Goal: Task Accomplishment & Management: Complete application form

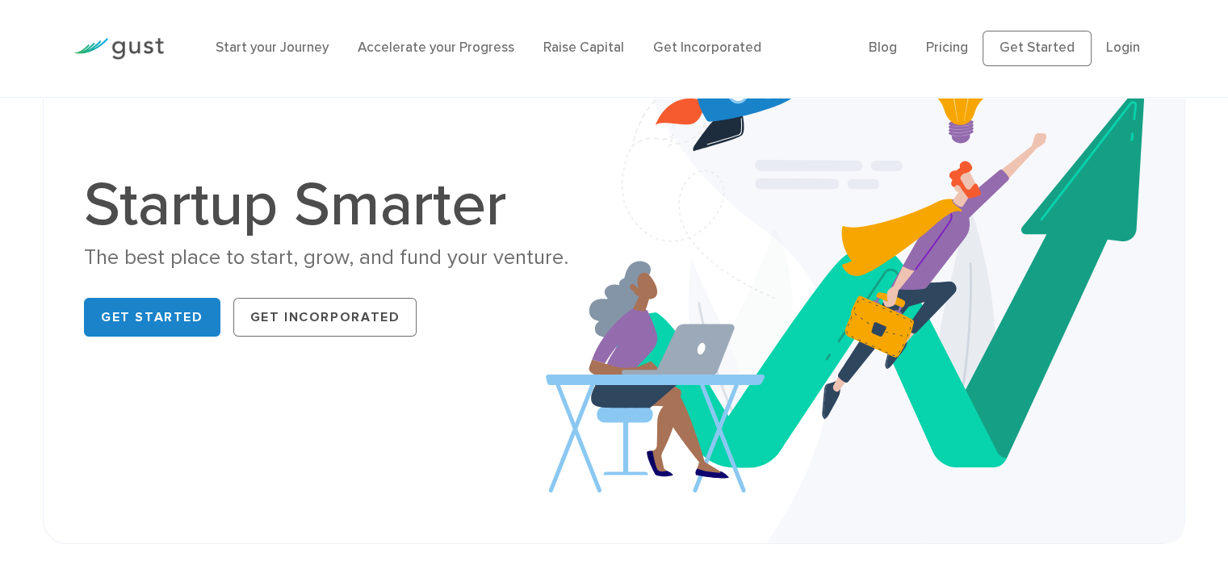
scroll to position [123, 0]
click at [1057, 425] on img at bounding box center [865, 259] width 639 height 569
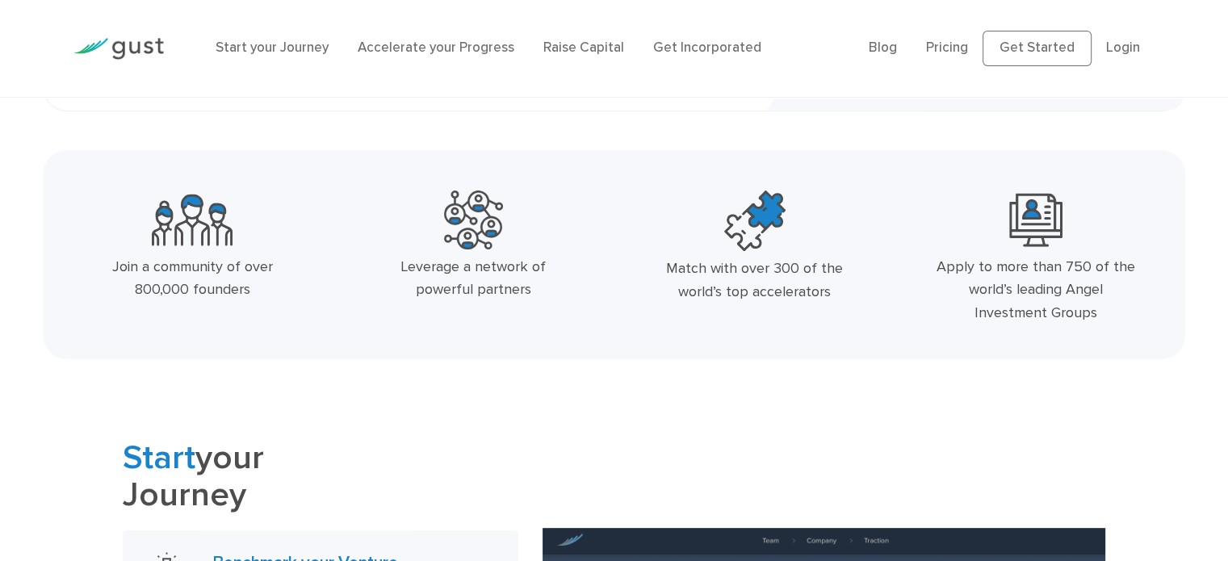
scroll to position [526, 0]
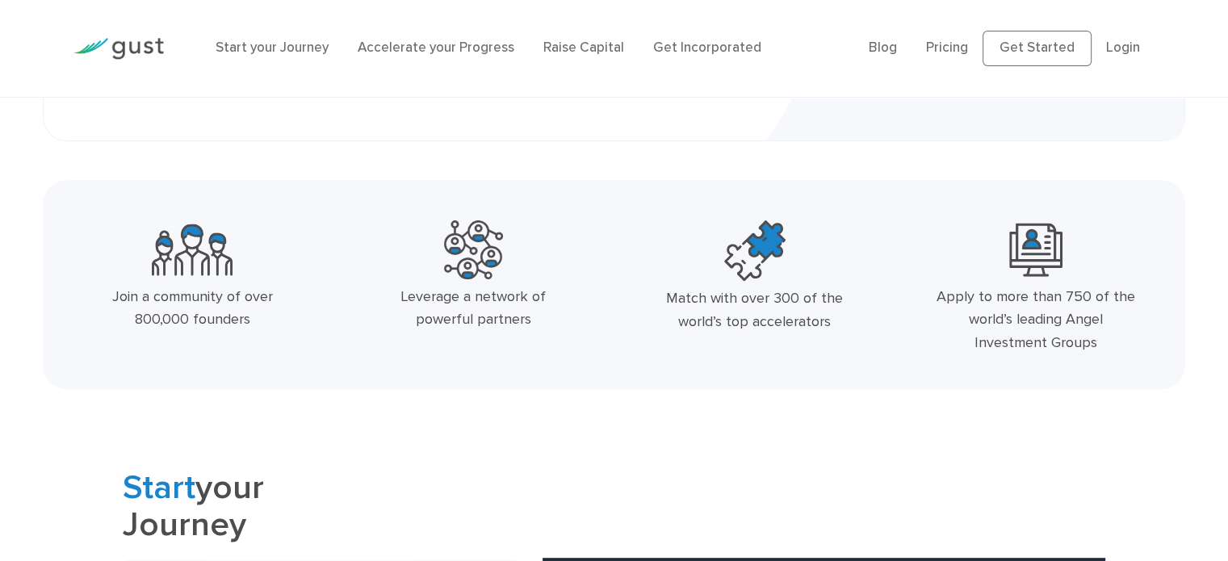
click at [758, 280] on img at bounding box center [754, 250] width 61 height 61
click at [765, 255] on img at bounding box center [754, 250] width 61 height 61
click at [772, 264] on img at bounding box center [754, 250] width 61 height 61
click at [759, 280] on img at bounding box center [754, 250] width 61 height 61
click at [747, 283] on div "Match with over 300 of the world’s top accelerators" at bounding box center [755, 291] width 281 height 154
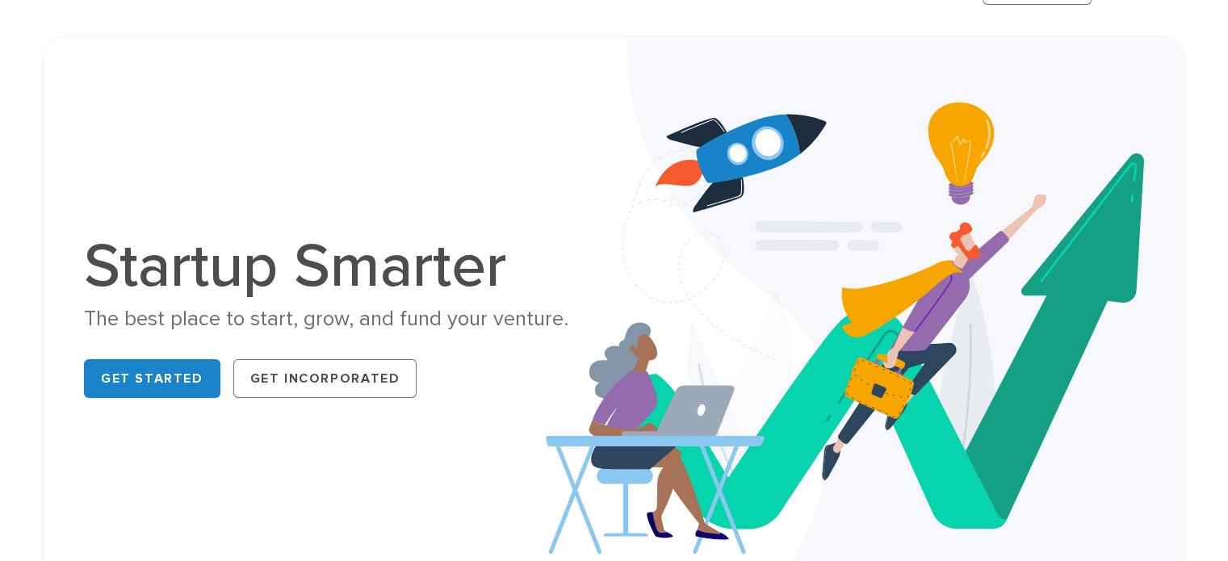
scroll to position [0, 0]
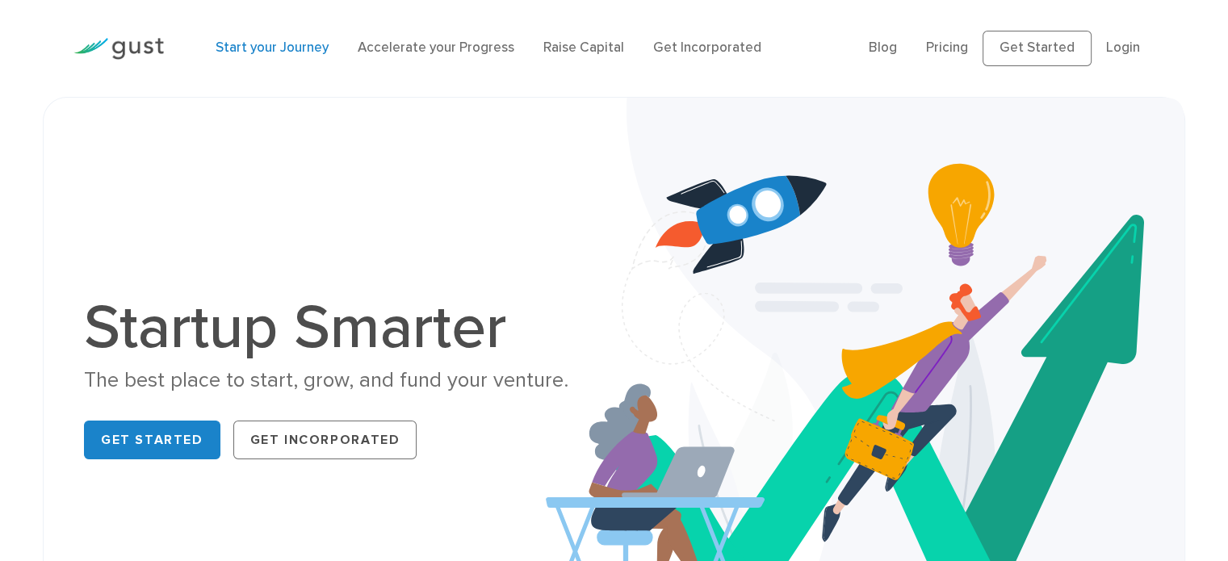
click at [297, 48] on link "Start your Journey" at bounding box center [272, 48] width 113 height 16
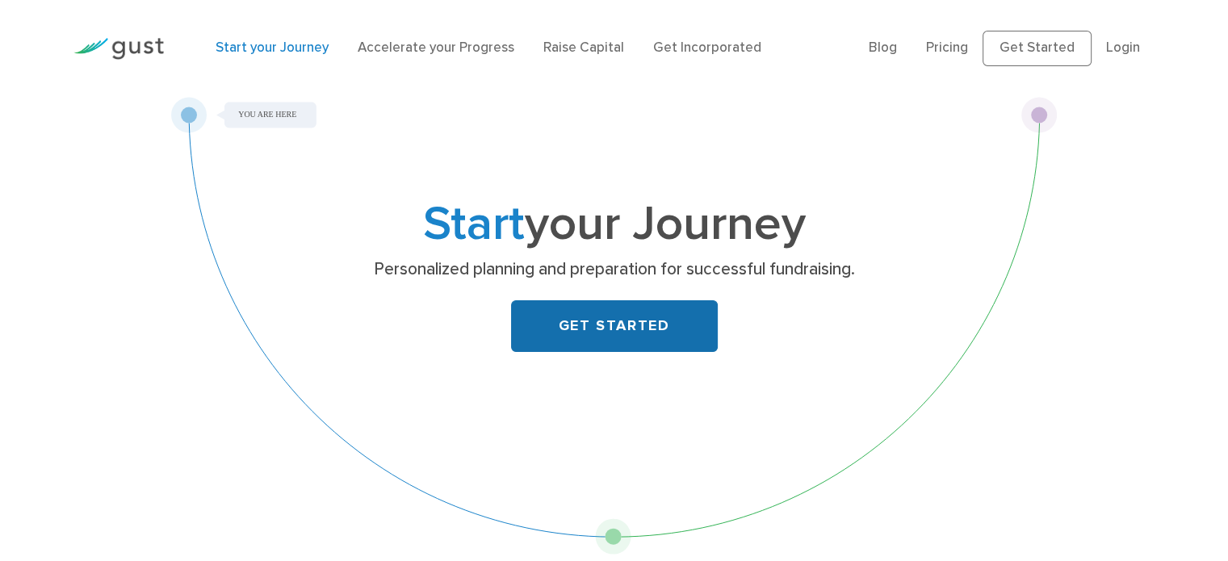
click at [617, 322] on link "GET STARTED" at bounding box center [614, 326] width 207 height 52
